Goal: Information Seeking & Learning: Learn about a topic

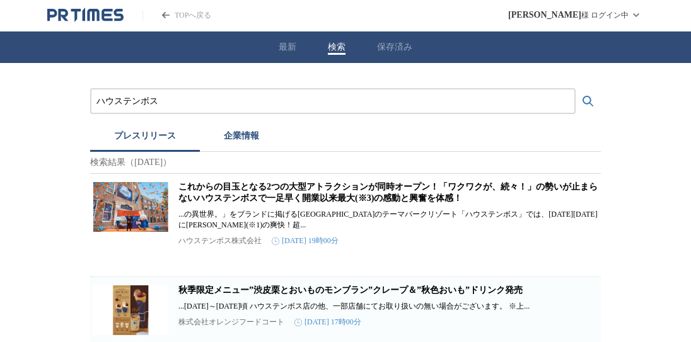
click at [298, 103] on input "ハウステンボス" at bounding box center [332, 102] width 473 height 14
type input "ハ"
click at [576, 89] on button "検索する" at bounding box center [588, 101] width 25 height 25
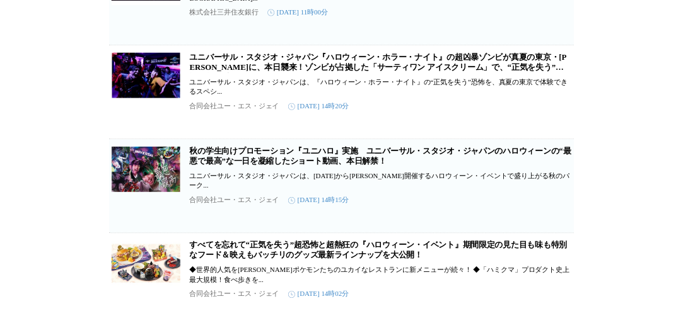
scroll to position [560, 0]
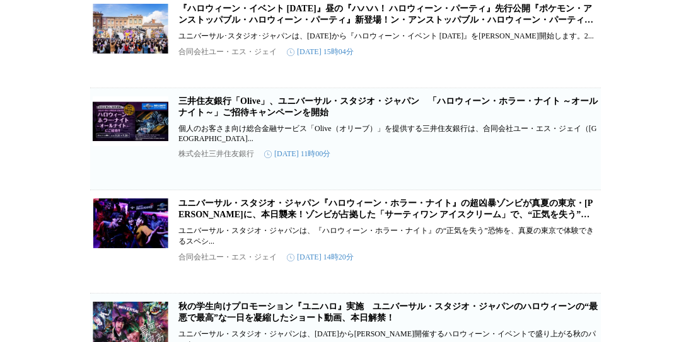
click at [361, 36] on link "『ハロウィーン・イベント [DATE]』昼の『ハハハ！ ハロウィーン・パーティ』先行公開『ポケモン・アンストッパブル・ハロウィーン・パーティ』新登場！ン・アン…" at bounding box center [385, 20] width 415 height 32
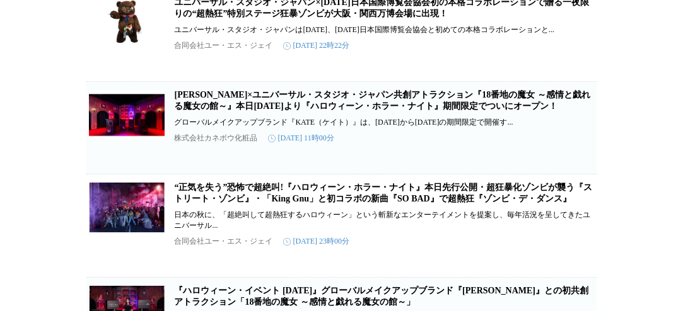
scroll to position [0, 0]
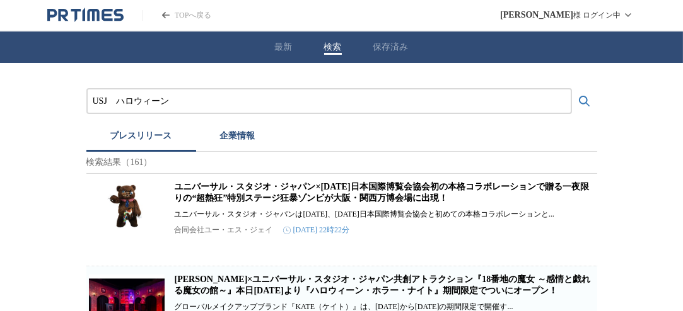
drag, startPoint x: 175, startPoint y: 101, endPoint x: 54, endPoint y: 104, distance: 120.5
type input "う"
type input "g"
click at [572, 89] on button "検索する" at bounding box center [584, 101] width 25 height 25
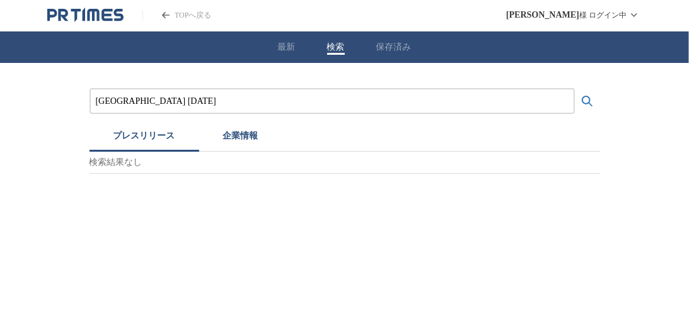
click at [130, 100] on input "[GEOGRAPHIC_DATA] [DATE]" at bounding box center [332, 102] width 473 height 14
click at [584, 98] on icon "検索する" at bounding box center [587, 101] width 15 height 15
click at [588, 100] on icon "検索する" at bounding box center [587, 101] width 15 height 15
drag, startPoint x: 96, startPoint y: 98, endPoint x: 249, endPoint y: 103, distance: 153.3
click at [249, 103] on input "[GEOGRAPHIC_DATA] [DATE]" at bounding box center [332, 102] width 473 height 14
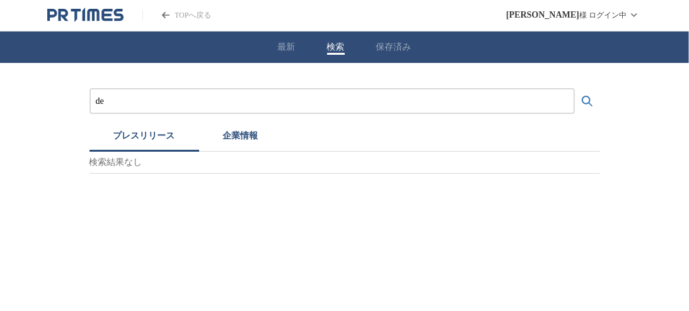
type input "d"
click at [575, 89] on button "検索する" at bounding box center [587, 101] width 25 height 25
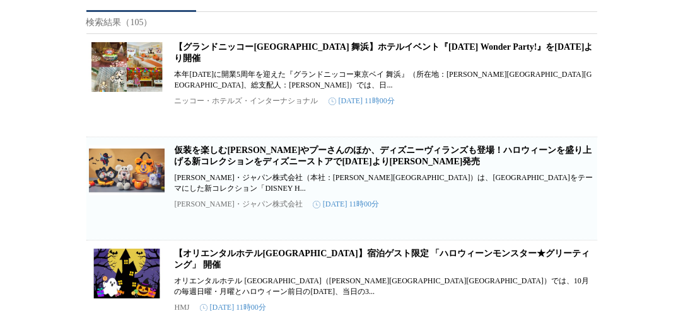
scroll to position [280, 0]
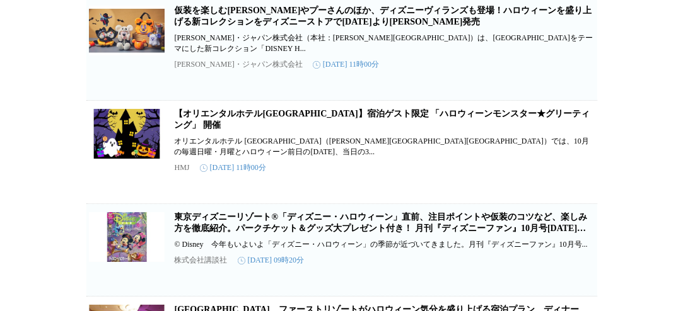
click at [294, 227] on link "東京ディズニーリゾート®「ディズニー・ハロウィーン」直前、注目ポイントや仮装のコツなど、楽しみ方を徹底紹介。パークチケット＆グッズ大プレゼント付き！ 月刊『デ…" at bounding box center [381, 228] width 412 height 32
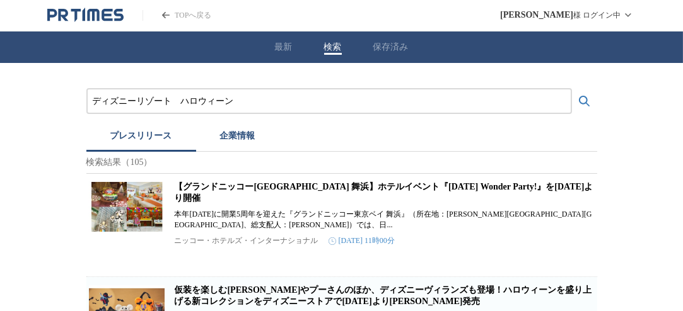
drag, startPoint x: 265, startPoint y: 98, endPoint x: 79, endPoint y: 102, distance: 186.0
click at [181, 98] on input "ディズニーリゾート　ハロウィーン" at bounding box center [329, 102] width 473 height 14
click at [175, 105] on input "ハロウィーン" at bounding box center [329, 102] width 473 height 14
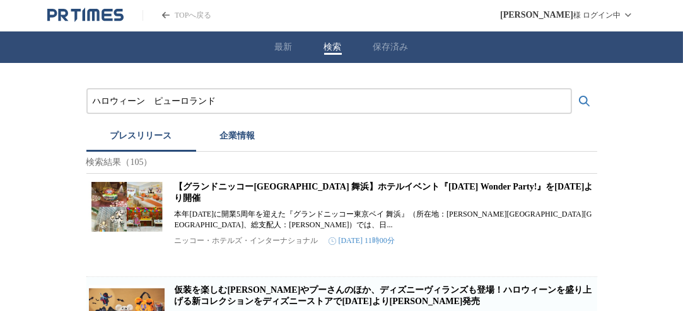
type input "ハロウィーン　ピューロランド"
click at [572, 89] on button "検索する" at bounding box center [584, 101] width 25 height 25
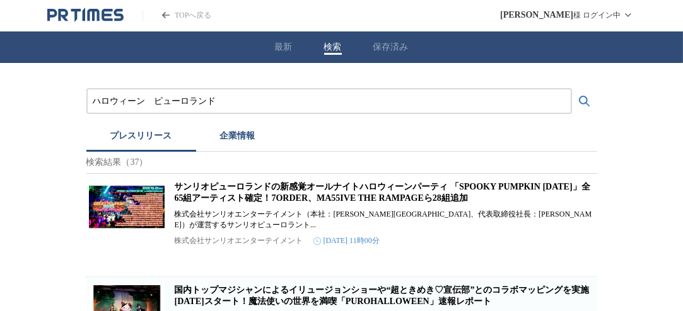
scroll to position [140, 0]
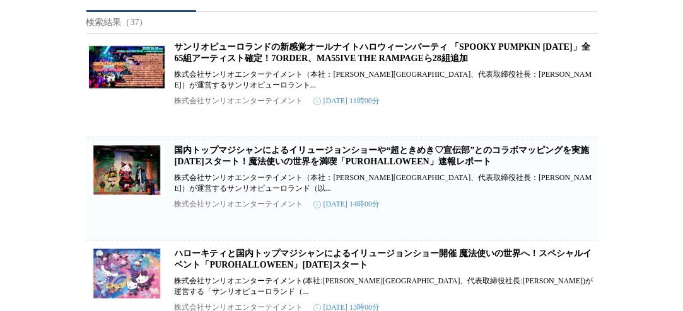
click at [269, 166] on link "国内トップマジシャンによるイリュージョンショーや“超ときめき♡宣伝部”とのコラボマッピングを実施 [DATE]スタート！魔法使いの世界を満喫「PUROHALL…" at bounding box center [382, 156] width 415 height 21
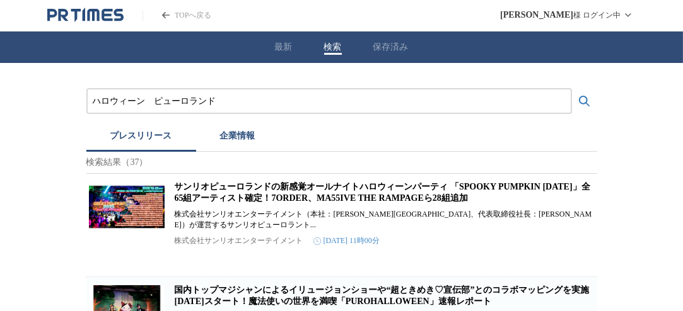
click at [331, 193] on link "サンリオピューロランドの新感覚オールナイトハロウィーンパーティ 「SPOOKY PUMPKIN [DATE]」全65組アーティスト確定！7ORDER、MA55…" at bounding box center [382, 192] width 415 height 21
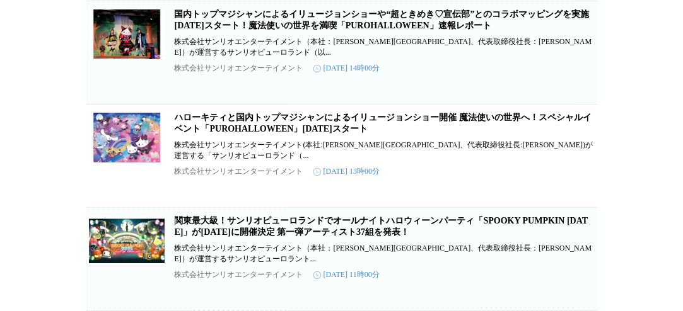
scroll to position [280, 0]
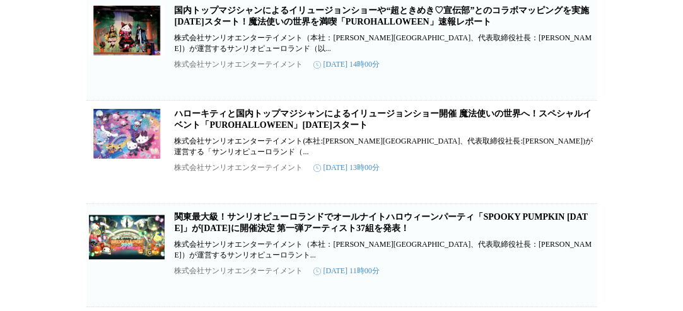
click at [282, 130] on link "ハローキティと国内トップマジシャンによるイリュージョンショー開催 魔法使いの世界へ！スペシャルイベント「PUROHALLOWEEN」[DATE]スタート" at bounding box center [383, 119] width 417 height 21
